Goal: Information Seeking & Learning: Check status

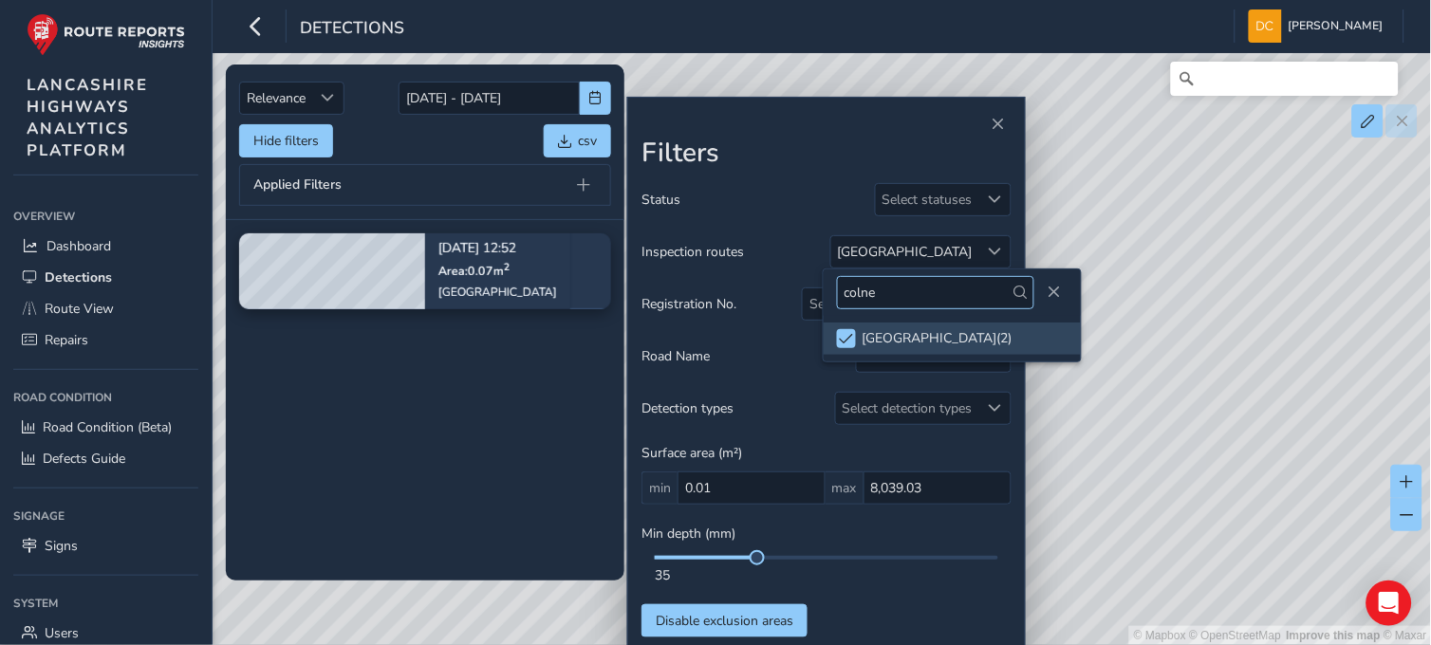
click at [840, 337] on span at bounding box center [846, 338] width 14 height 13
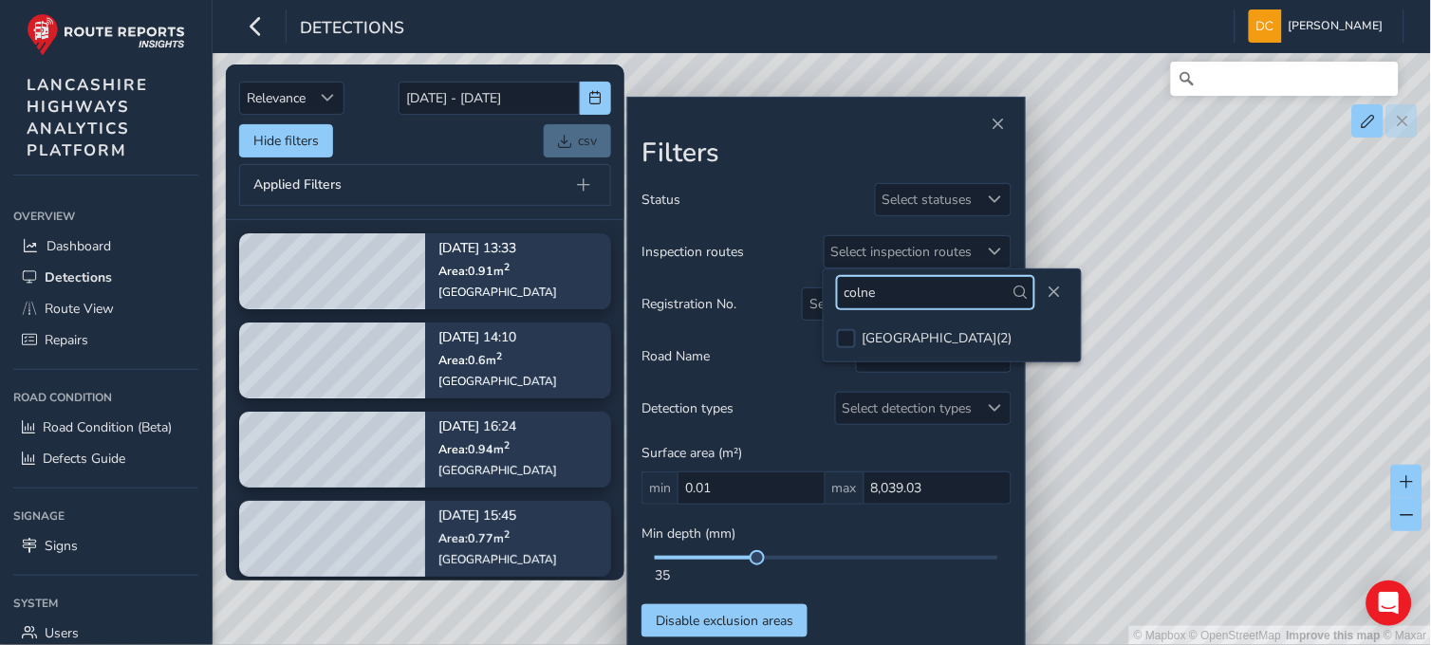
click at [886, 295] on input "colne" at bounding box center [935, 292] width 197 height 33
type input "c"
type input "b"
type input "gisburn"
click at [1055, 286] on button "Close" at bounding box center [1054, 292] width 27 height 27
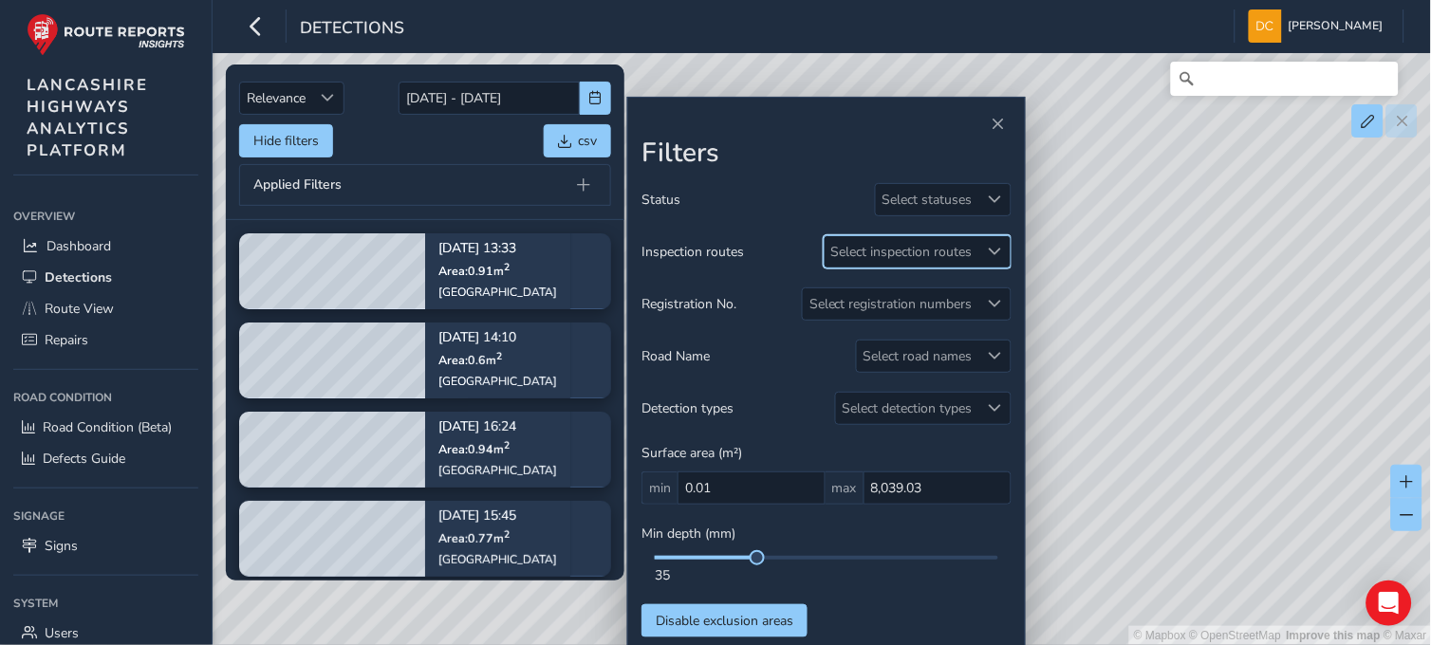
click at [895, 252] on div "Select inspection routes" at bounding box center [901, 251] width 155 height 31
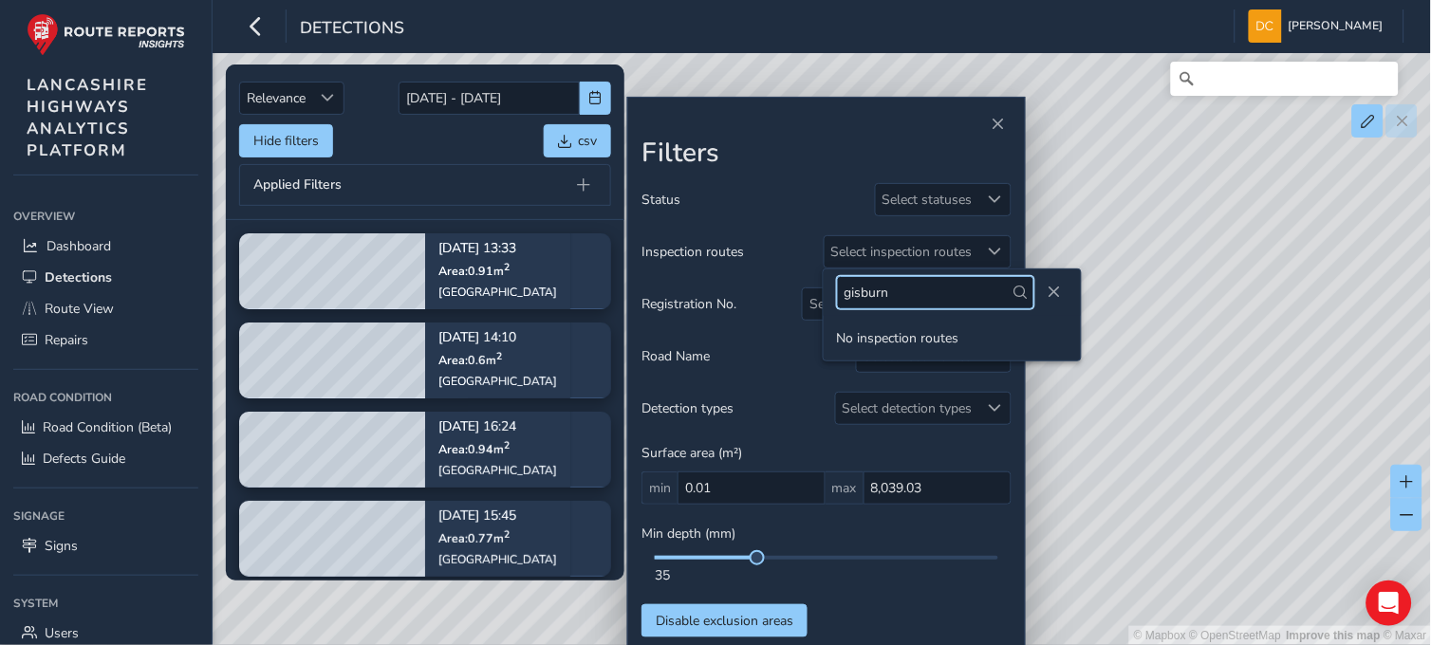
click at [902, 294] on input "gisburn" at bounding box center [935, 292] width 197 height 33
type input "g"
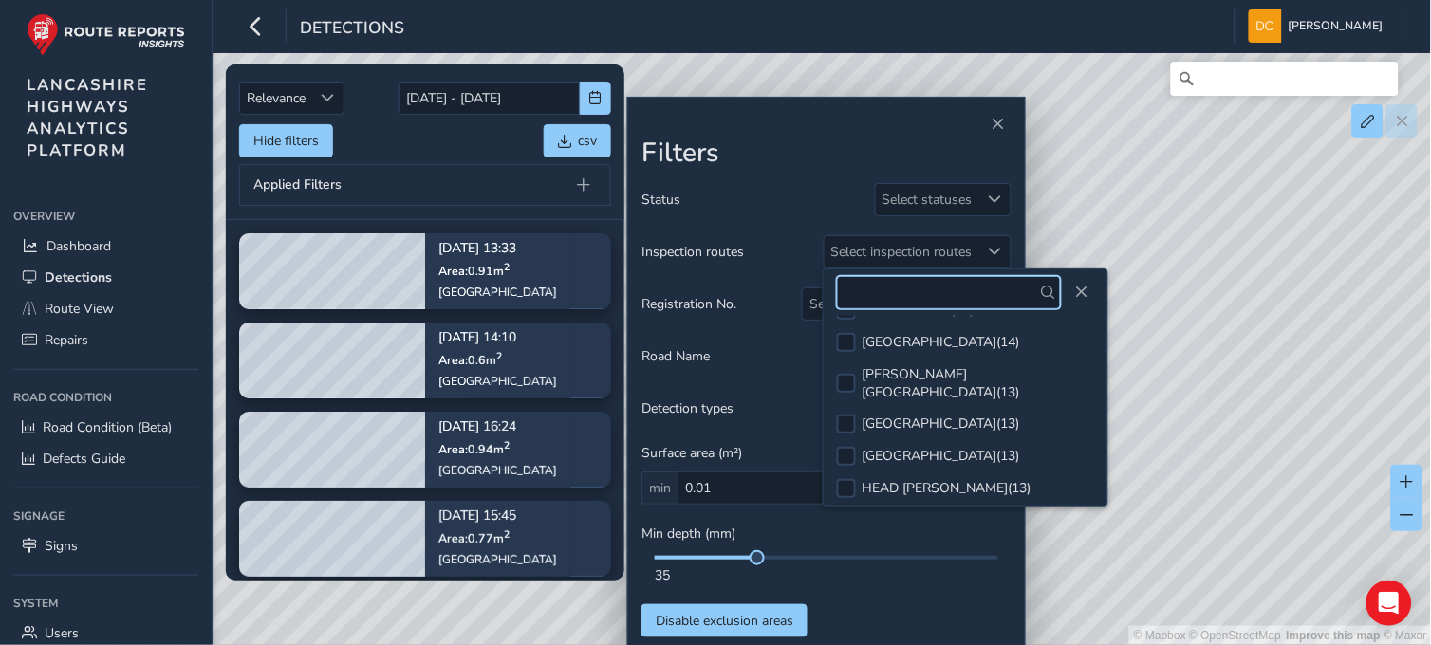
scroll to position [421, 0]
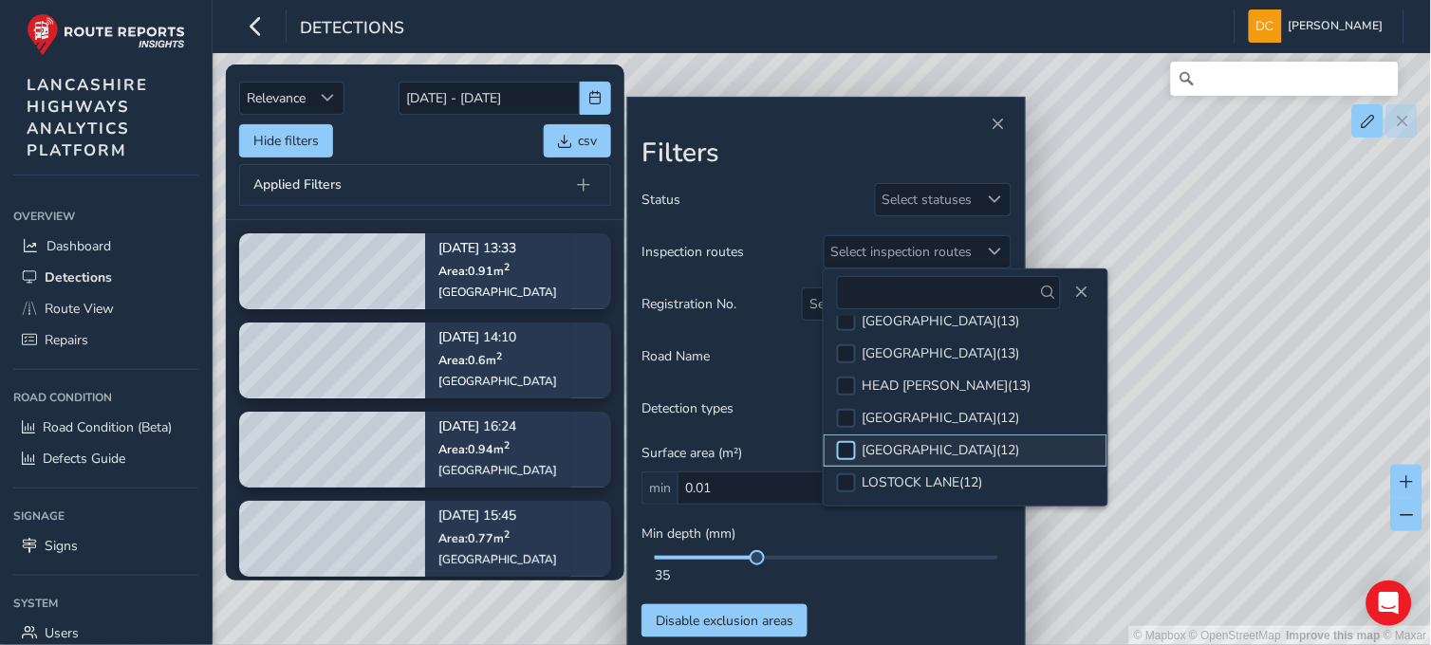
click at [846, 441] on div at bounding box center [846, 450] width 19 height 19
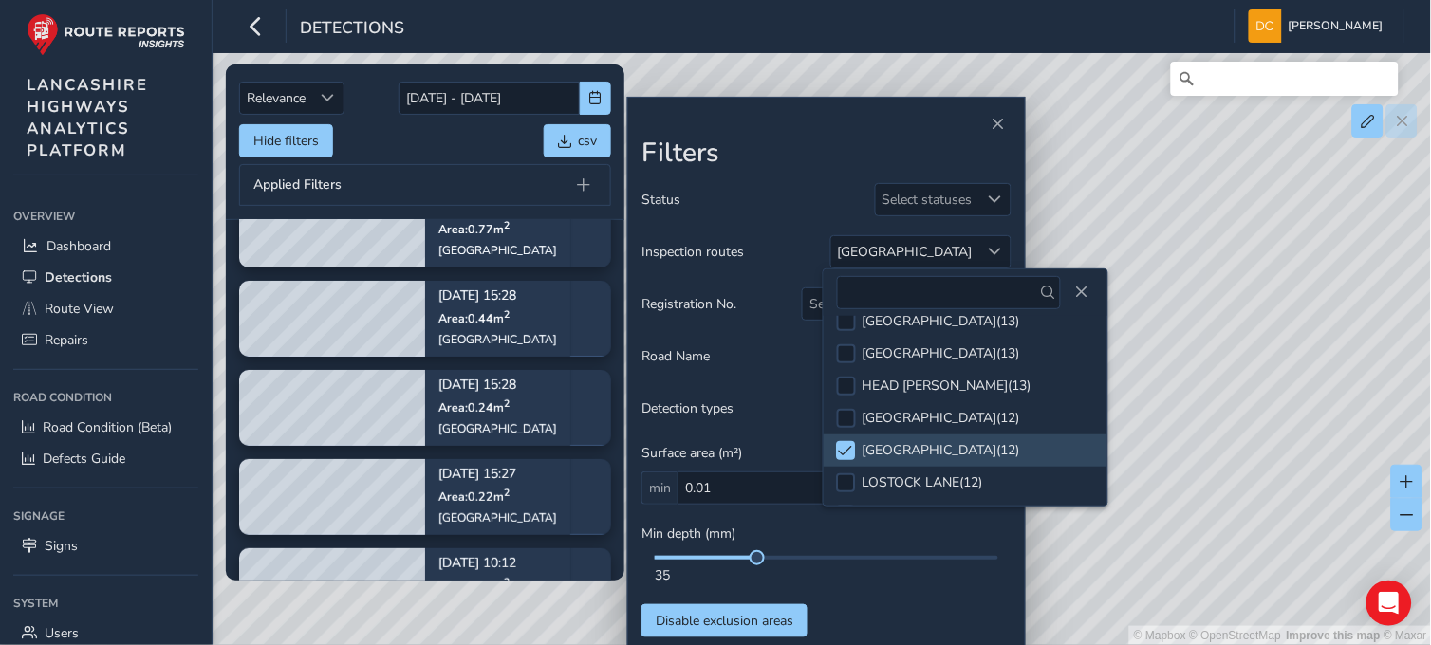
scroll to position [99, 0]
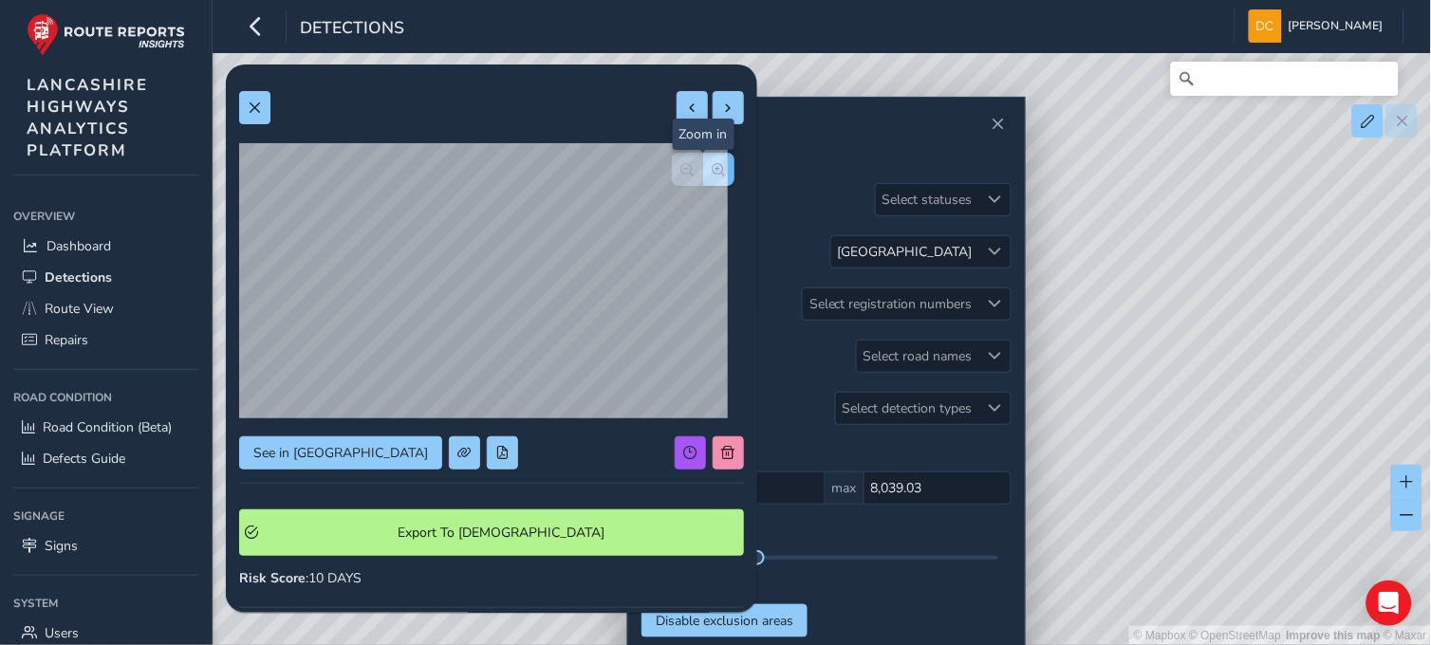
click at [712, 173] on span "button" at bounding box center [718, 169] width 13 height 13
drag, startPoint x: 252, startPoint y: 100, endPoint x: 319, endPoint y: 180, distance: 104.5
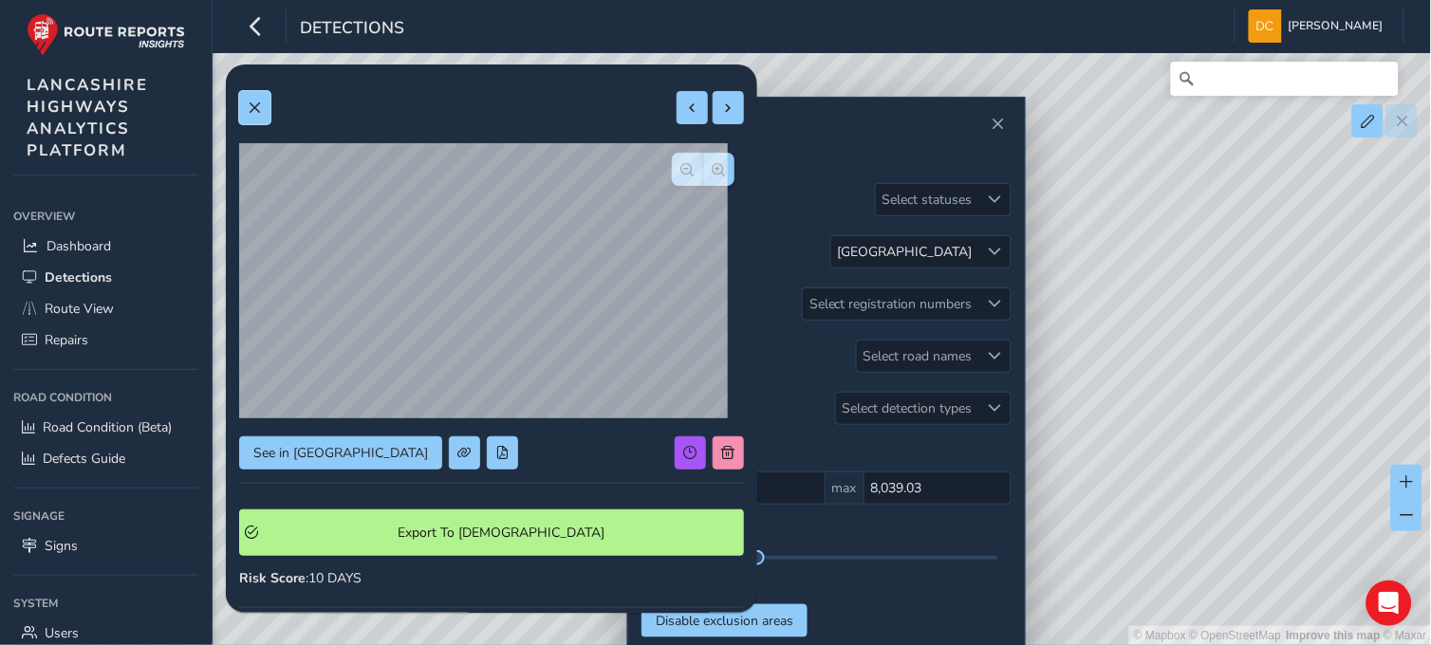
click at [252, 99] on button at bounding box center [254, 107] width 31 height 33
click at [712, 165] on span "button" at bounding box center [718, 169] width 13 height 13
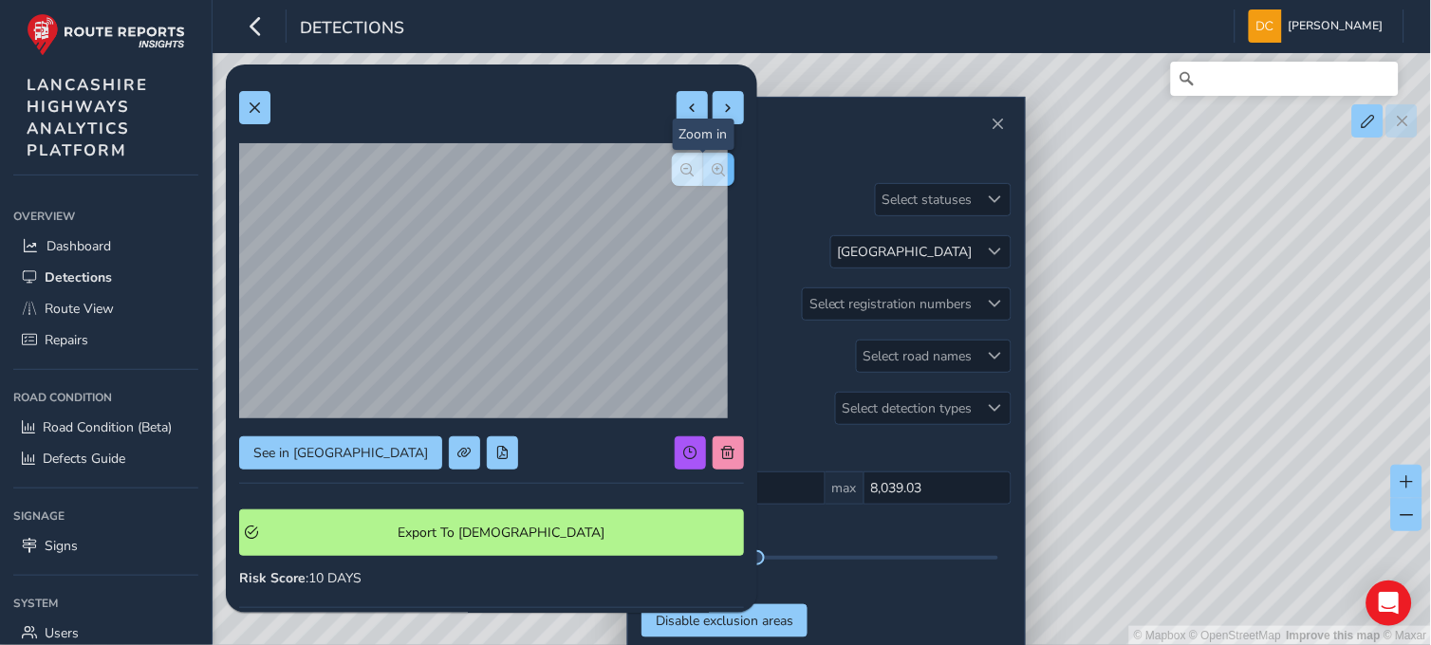
click at [712, 165] on span "button" at bounding box center [718, 169] width 13 height 13
click at [700, 165] on div at bounding box center [703, 169] width 63 height 33
click at [249, 99] on button at bounding box center [254, 107] width 31 height 33
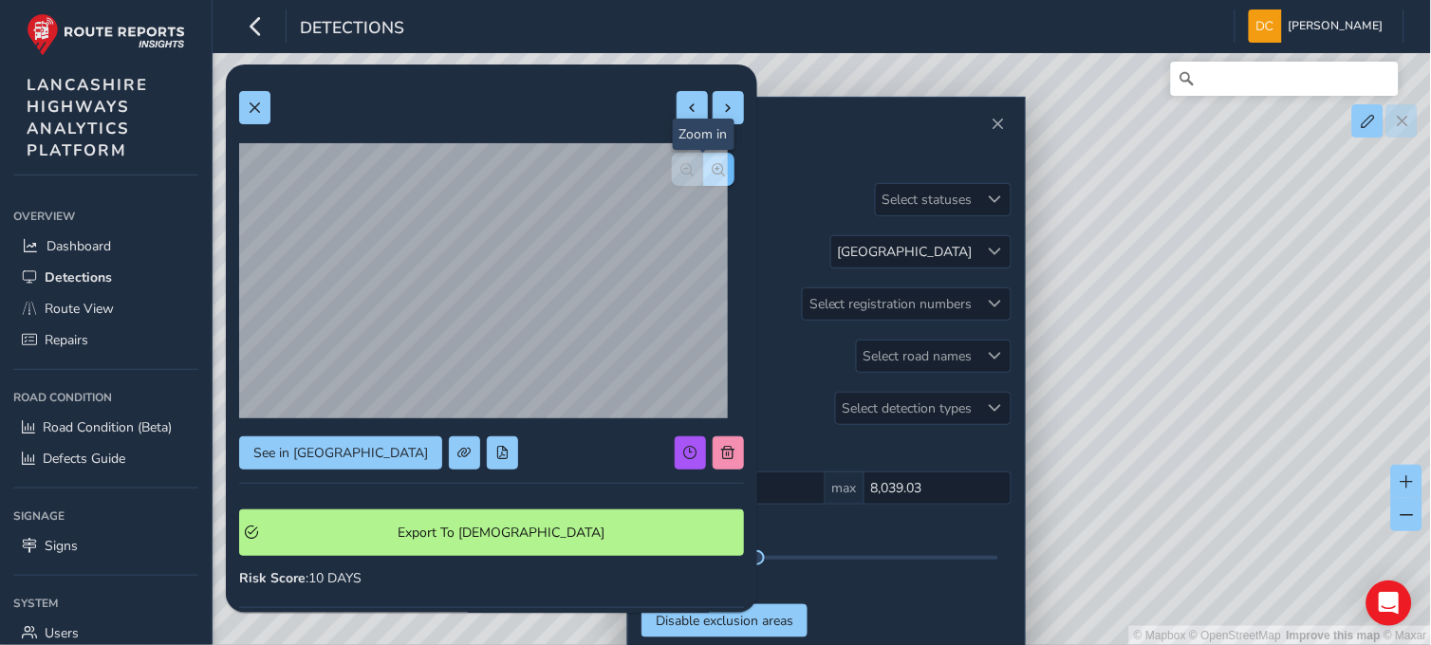
click at [712, 168] on span "button" at bounding box center [718, 169] width 13 height 13
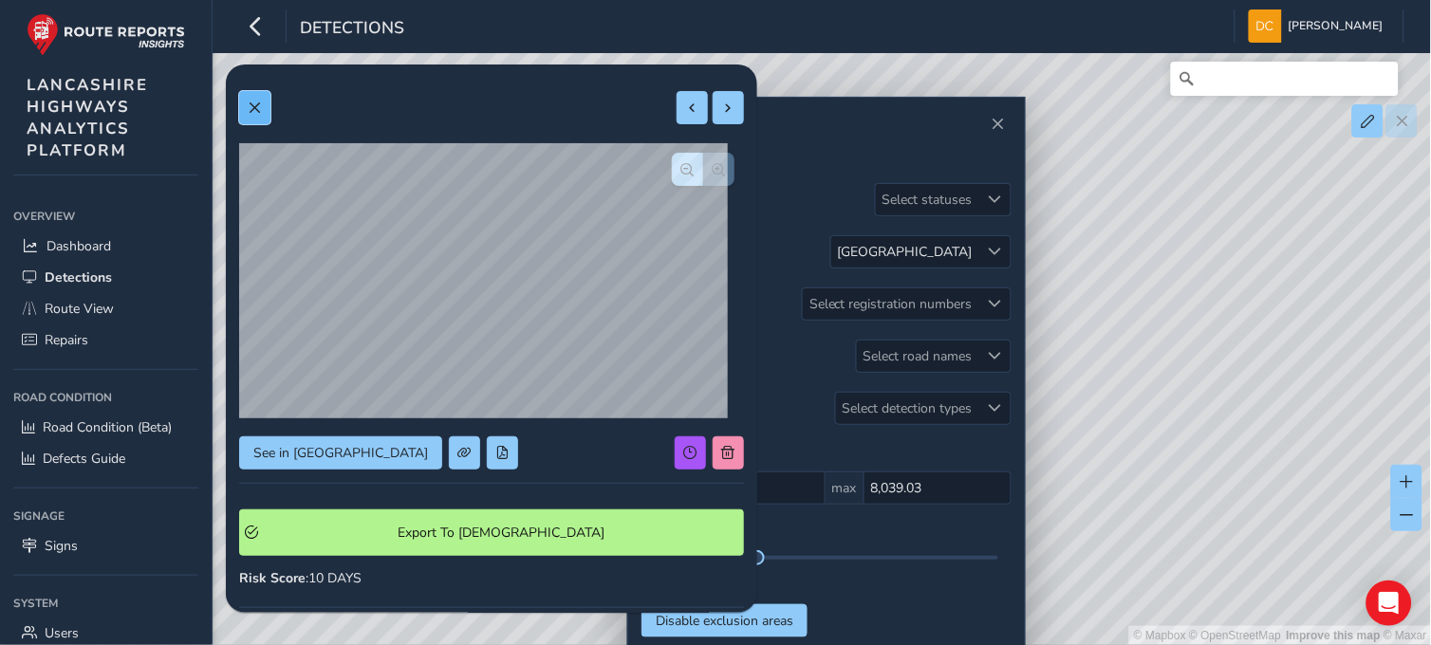
click at [247, 116] on button at bounding box center [254, 107] width 31 height 33
click at [715, 174] on button "button" at bounding box center [718, 169] width 31 height 33
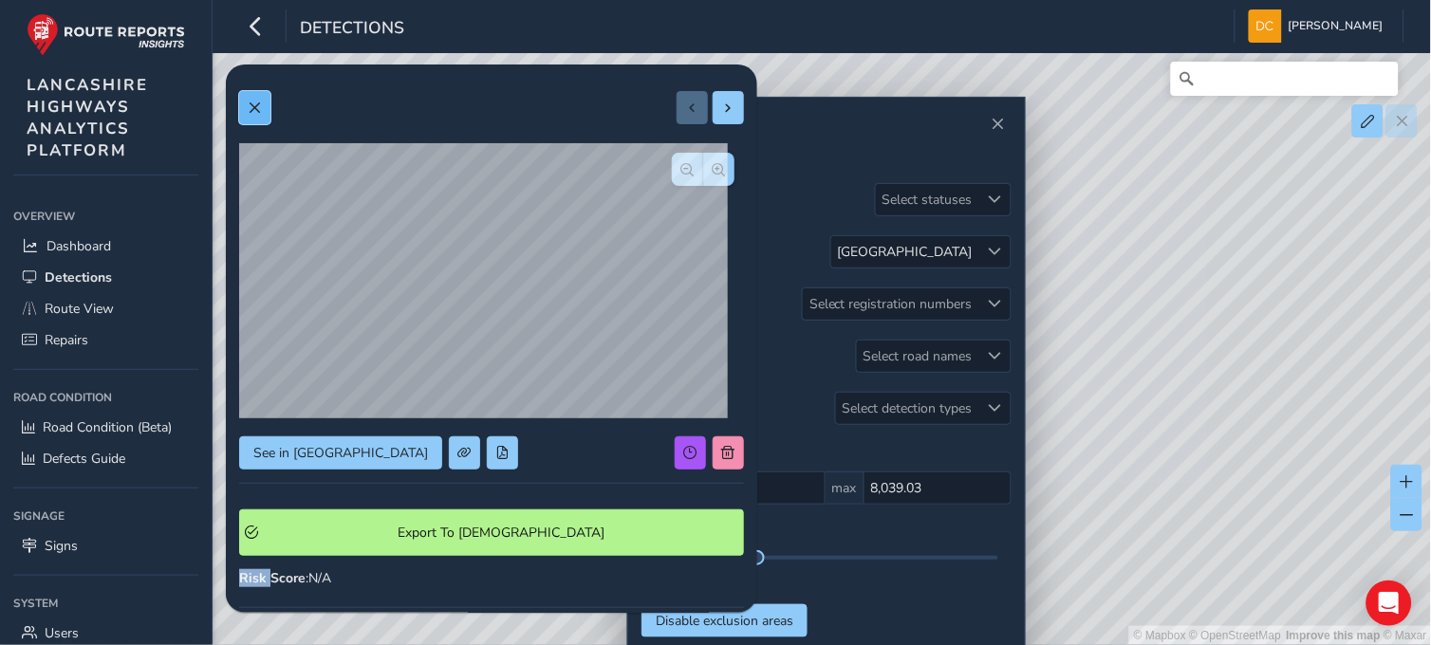
click at [257, 102] on span at bounding box center [254, 108] width 13 height 13
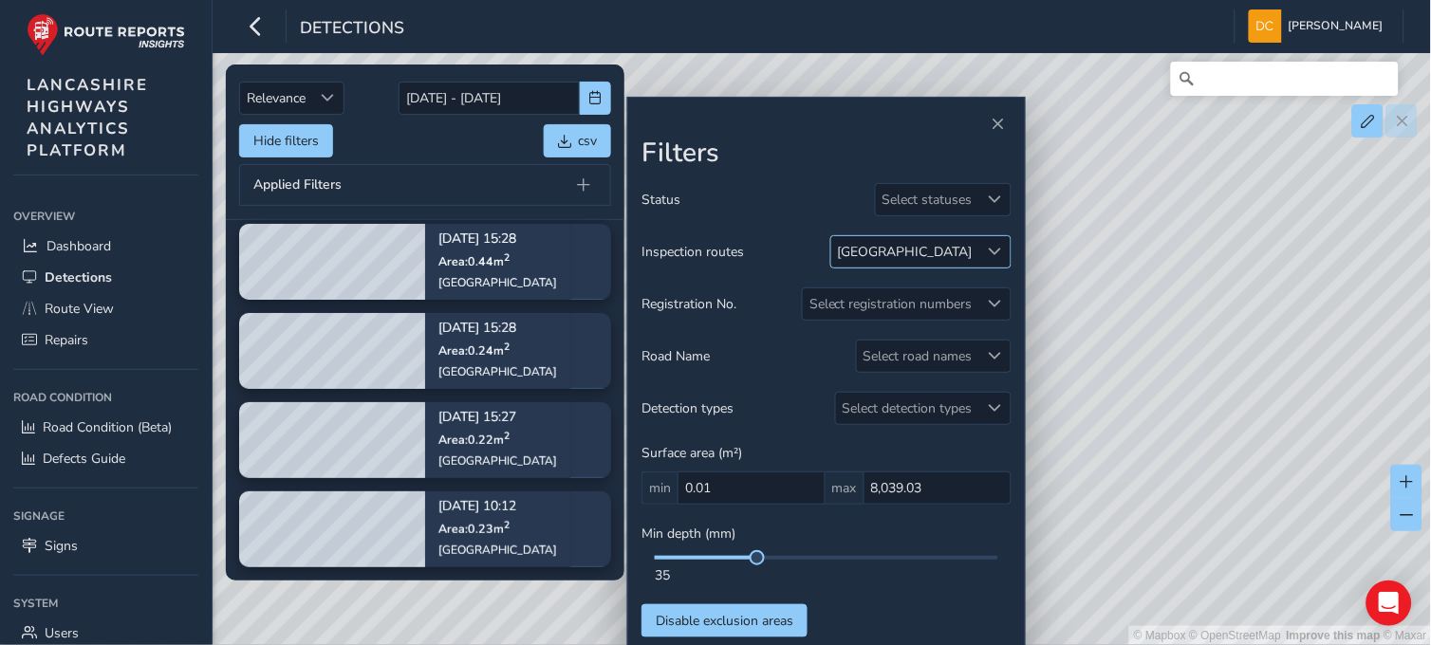
click at [997, 242] on div at bounding box center [994, 251] width 31 height 31
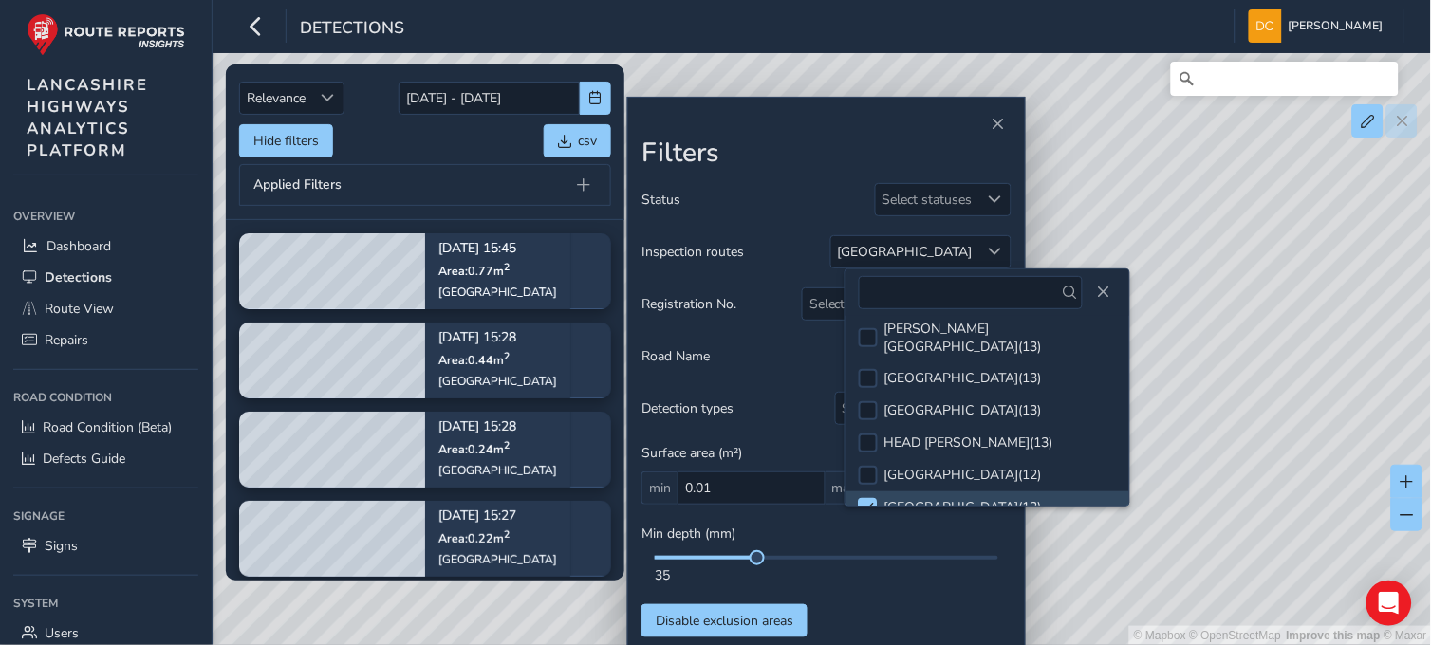
scroll to position [99, 0]
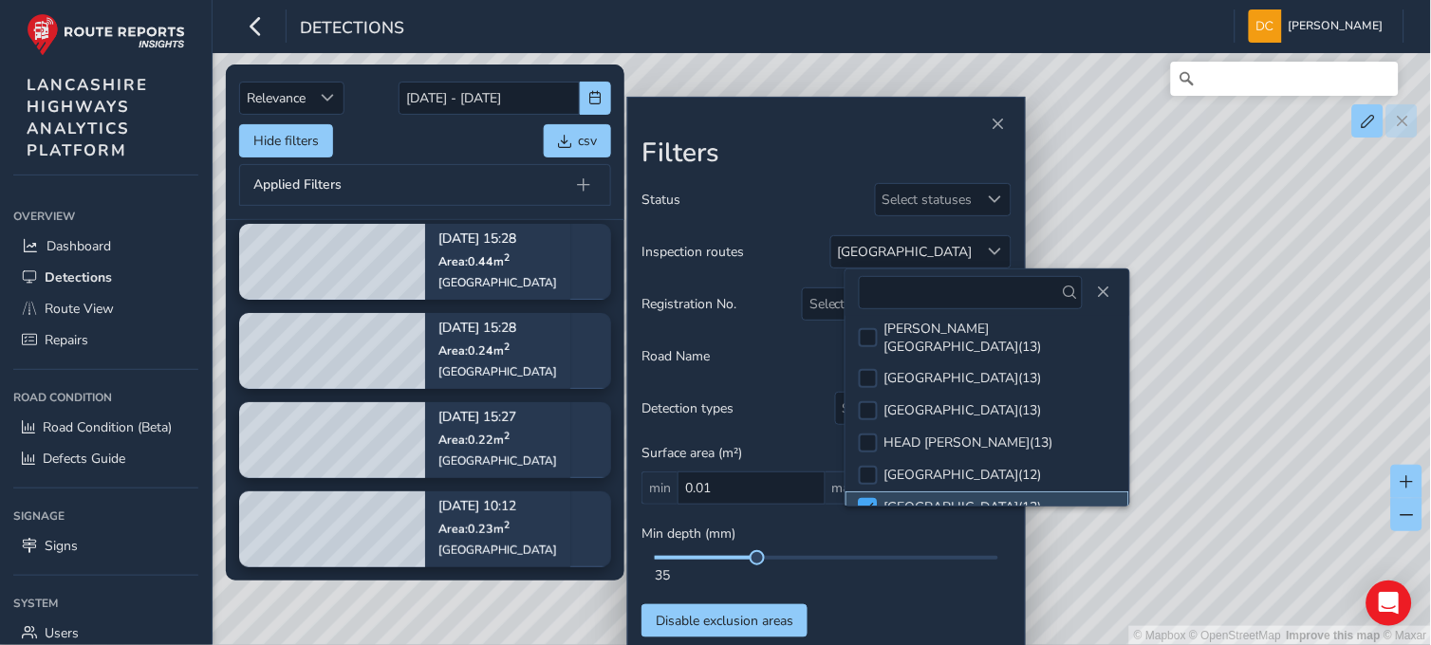
click at [868, 501] on span at bounding box center [867, 507] width 14 height 13
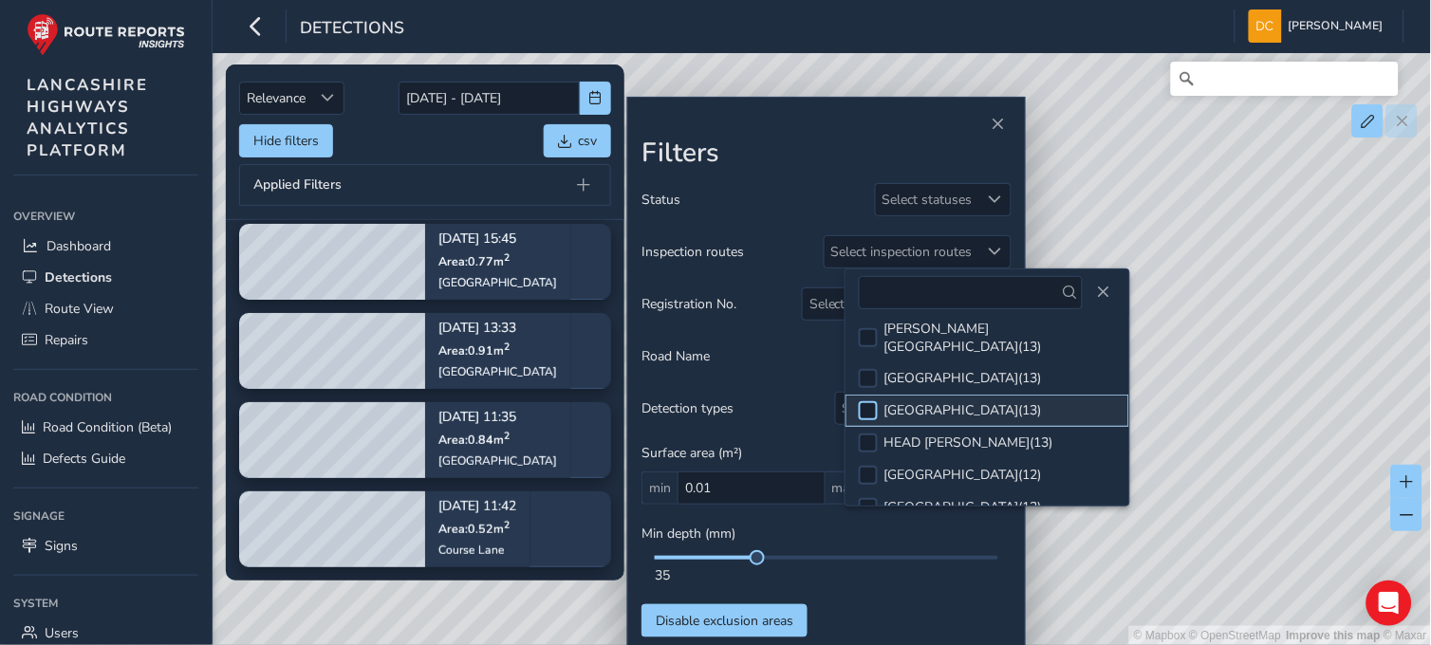
click at [873, 401] on div at bounding box center [868, 410] width 19 height 19
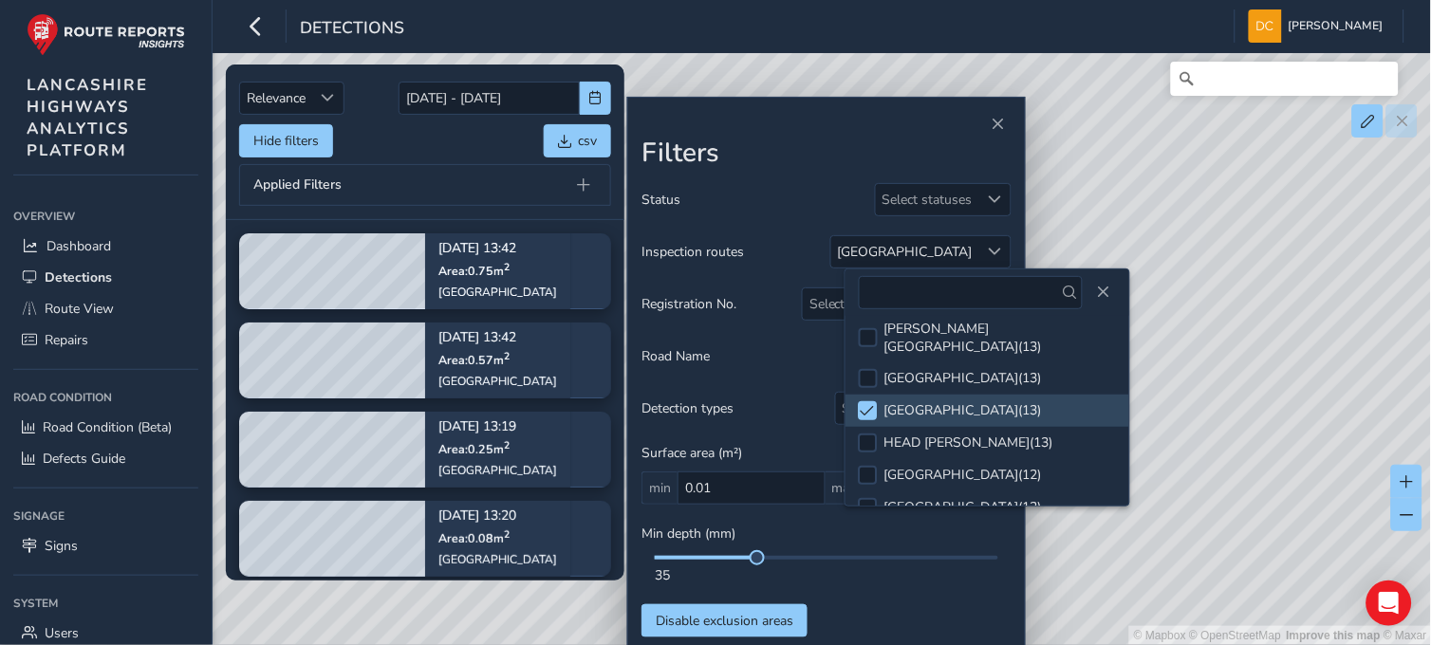
scroll to position [9, 0]
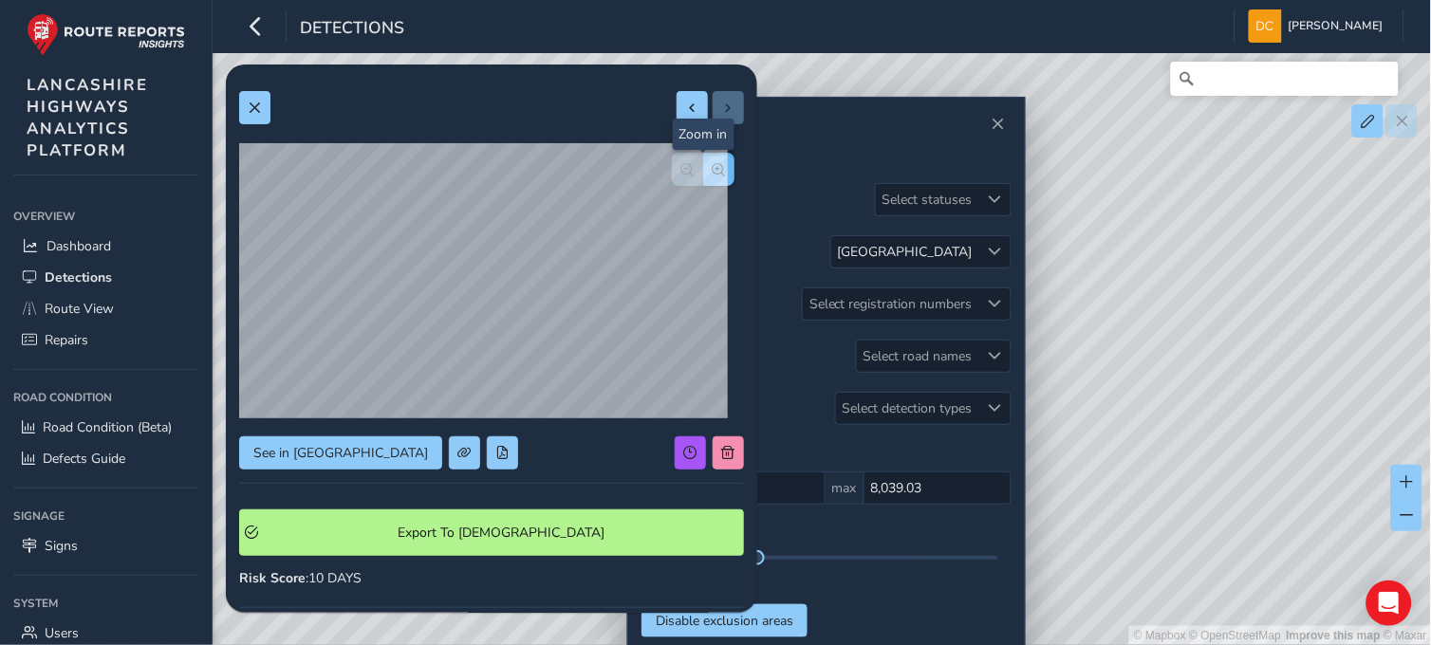
click at [712, 168] on span "button" at bounding box center [718, 169] width 13 height 13
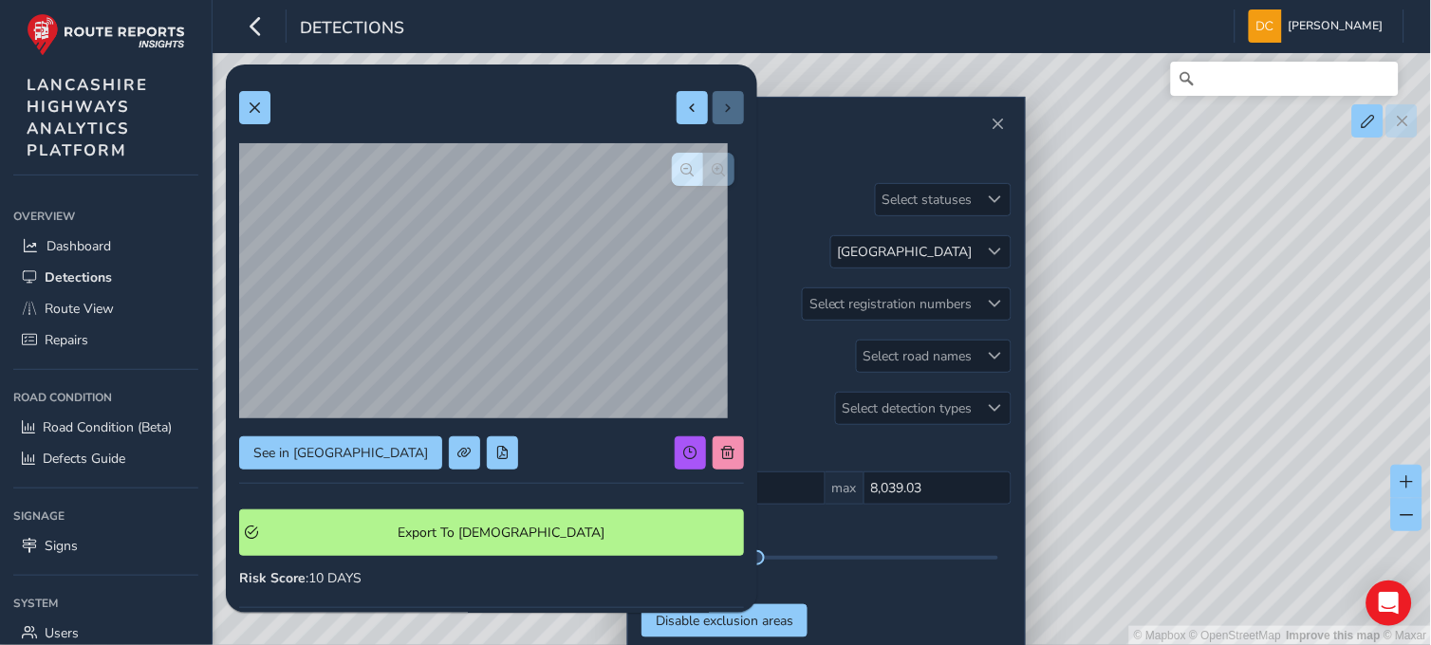
click at [707, 168] on div at bounding box center [703, 169] width 63 height 33
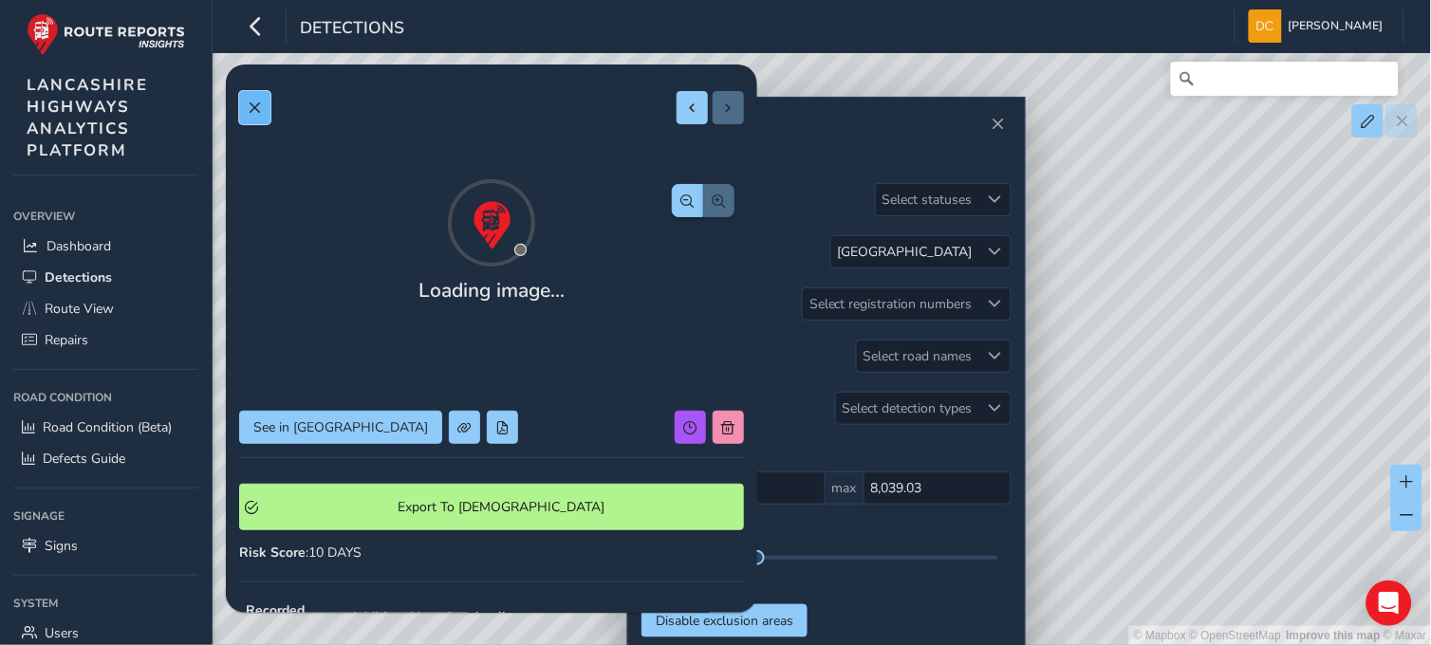
click at [252, 106] on span at bounding box center [254, 108] width 13 height 13
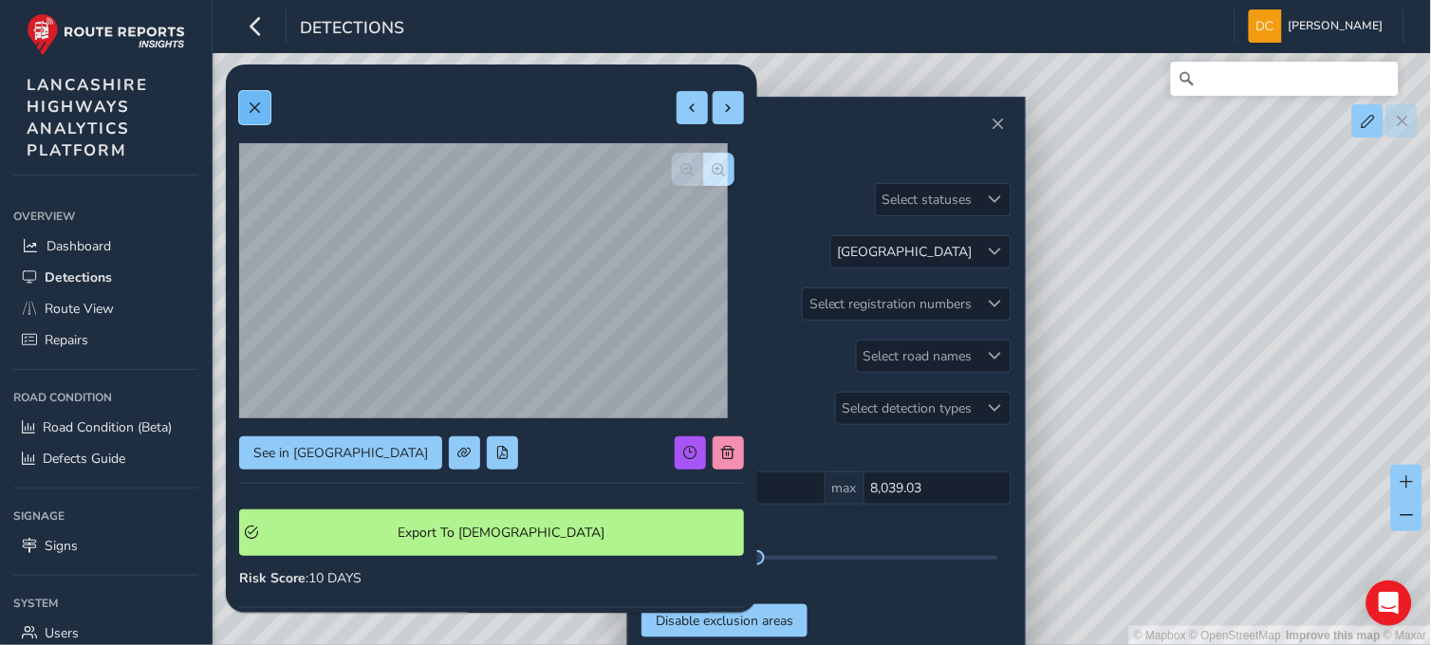
click at [266, 117] on button at bounding box center [254, 107] width 31 height 33
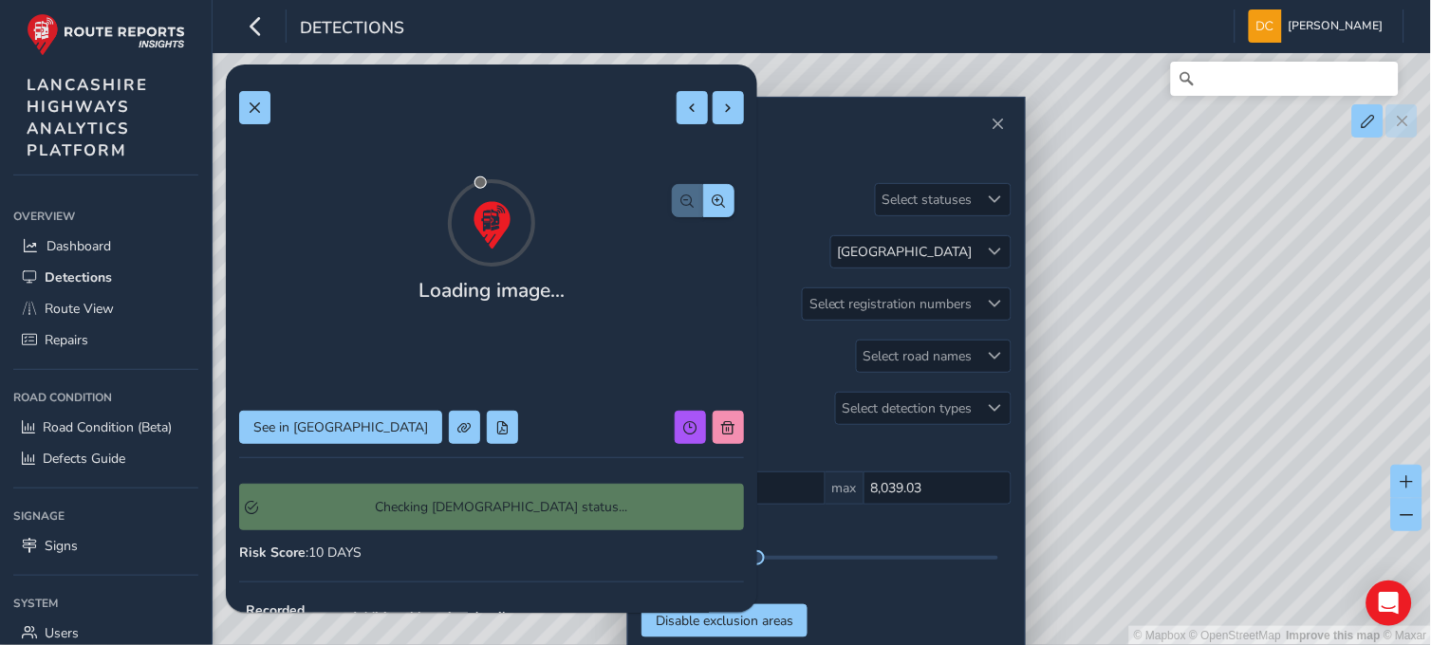
click at [318, 541] on div "Checking [DEMOGRAPHIC_DATA] status..." at bounding box center [491, 507] width 505 height 73
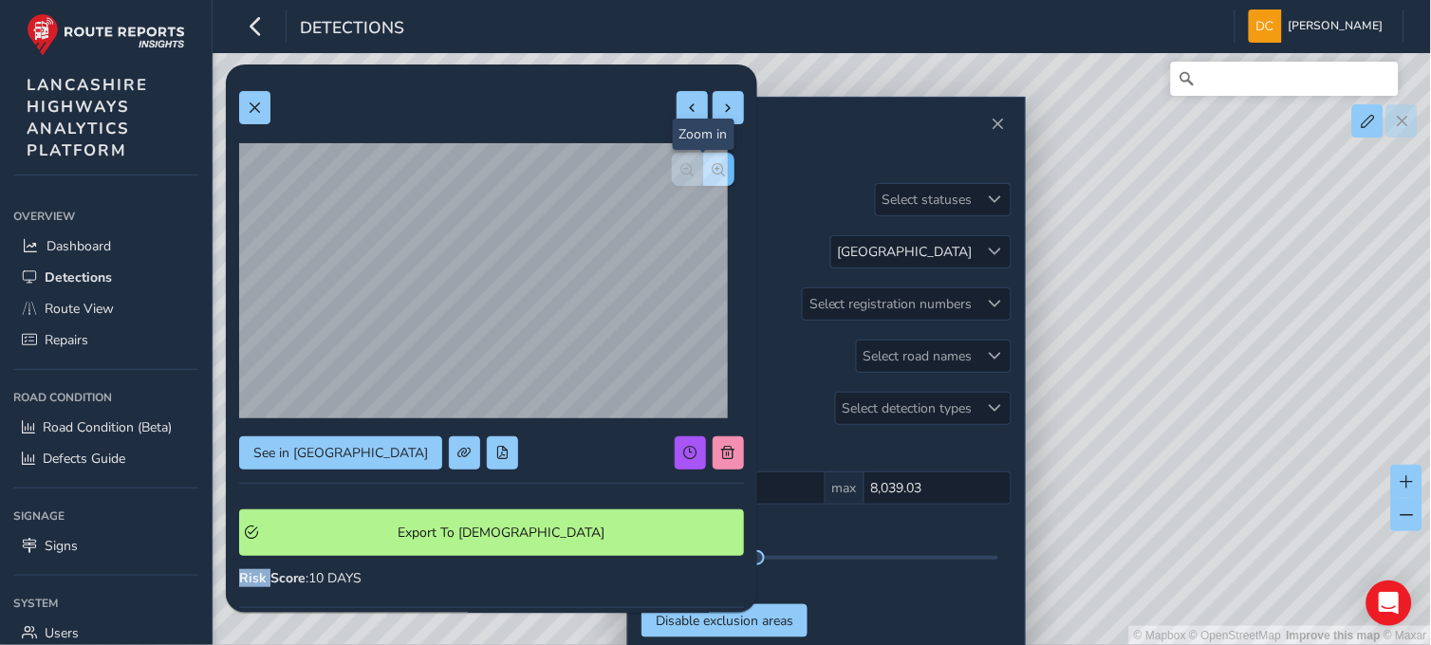
click at [712, 163] on span "button" at bounding box center [718, 169] width 13 height 13
click at [253, 105] on span at bounding box center [254, 108] width 13 height 13
